Goal: Task Accomplishment & Management: Manage account settings

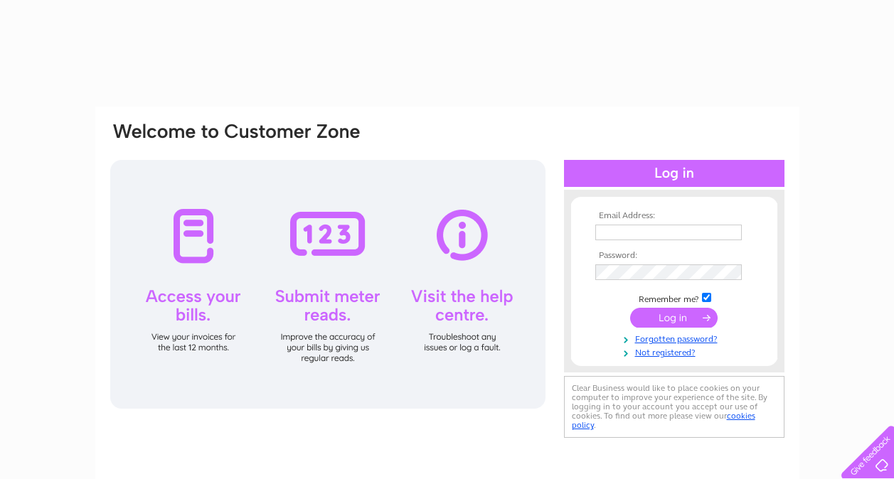
type input "lburt@northwoodre.co.uk"
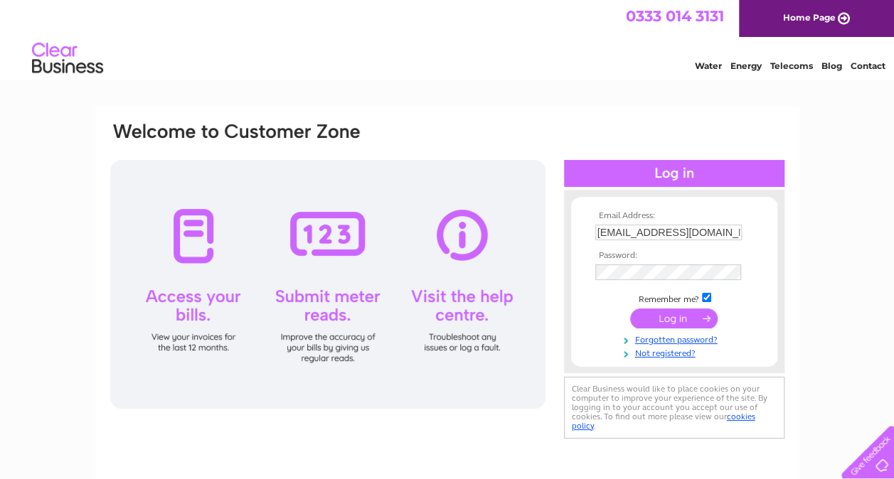
click at [669, 317] on input "submit" at bounding box center [673, 319] width 87 height 20
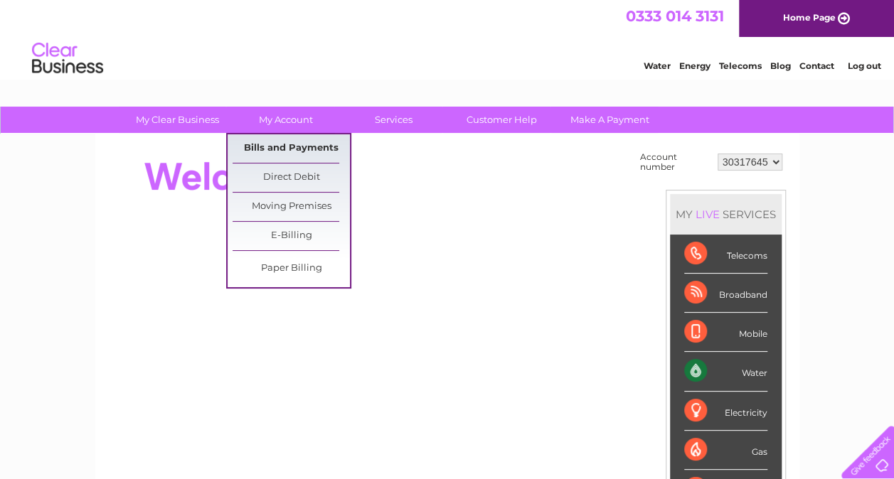
click at [289, 147] on link "Bills and Payments" at bounding box center [291, 148] width 117 height 28
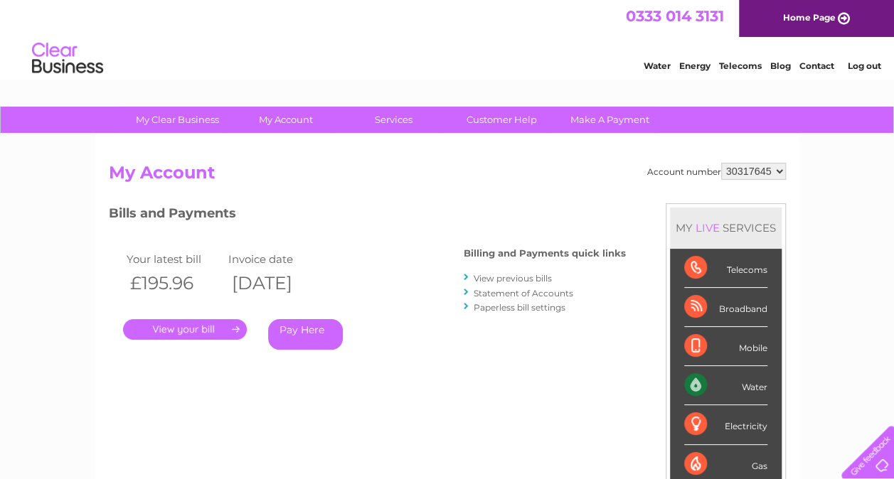
click at [198, 327] on link "." at bounding box center [185, 329] width 124 height 21
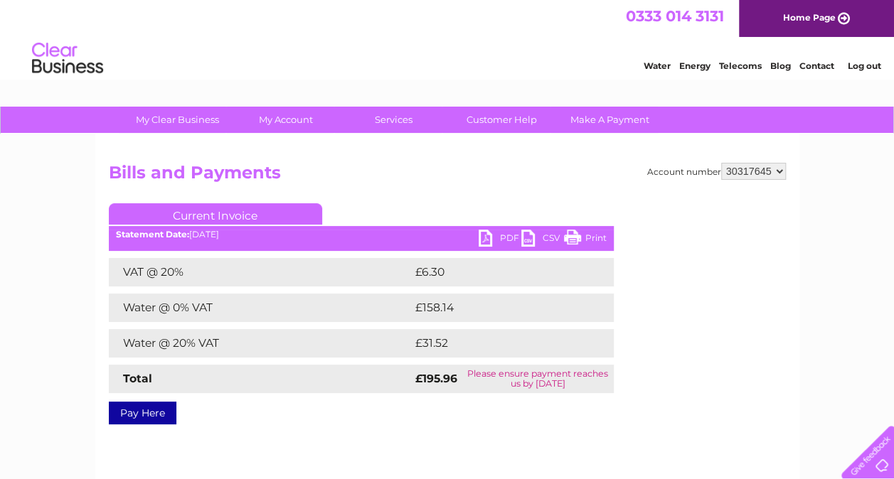
click at [489, 239] on link "PDF" at bounding box center [500, 240] width 43 height 21
